Goal: Task Accomplishment & Management: Complete application form

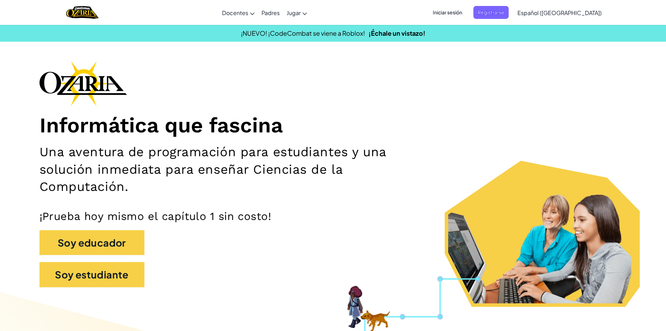
click at [467, 16] on span "Iniciar sesión" at bounding box center [448, 12] width 38 height 13
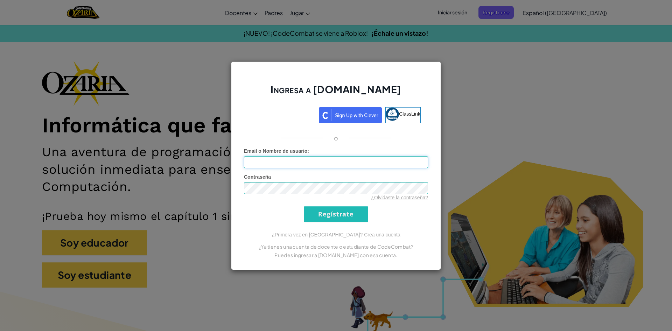
click at [347, 158] on input "Email o Nombre de usuario :" at bounding box center [336, 162] width 184 height 12
click at [415, 228] on div "Ingresa a [DOMAIN_NAME] ClassLink o Error desconocido. Email o Nombre de usuari…" at bounding box center [336, 165] width 210 height 208
click at [349, 216] on input "Regístrate" at bounding box center [336, 214] width 64 height 16
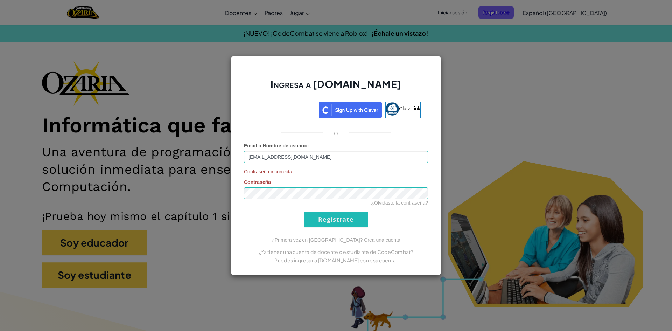
click at [392, 213] on form "Email o Nombre de usuario : [EMAIL_ADDRESS][DOMAIN_NAME] Contraseña incorrecta …" at bounding box center [336, 184] width 184 height 85
click at [355, 216] on input "Regístrate" at bounding box center [336, 219] width 64 height 16
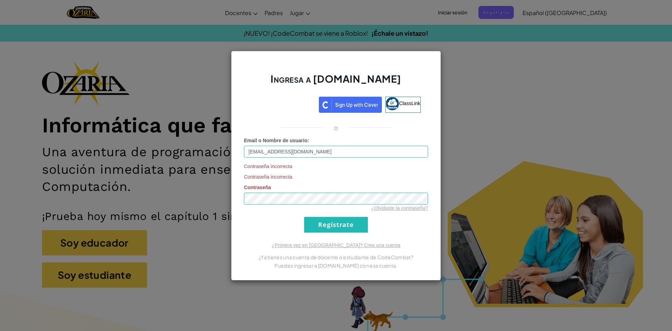
click at [390, 226] on form "Email o Nombre de usuario : [EMAIL_ADDRESS][DOMAIN_NAME] Contraseña incorrecta …" at bounding box center [336, 185] width 184 height 96
click at [352, 224] on input "Regístrate" at bounding box center [336, 225] width 64 height 16
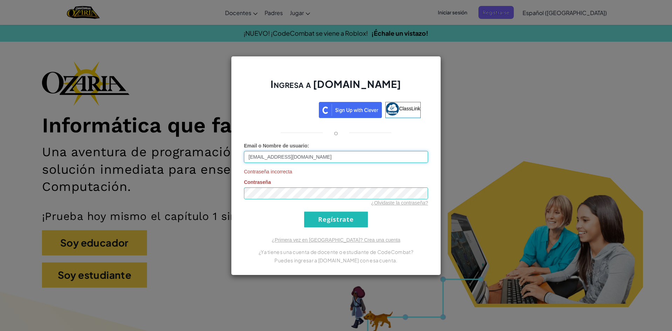
type input "Serch44566"
click at [328, 221] on input "Regístrate" at bounding box center [336, 219] width 64 height 16
